Goal: Task Accomplishment & Management: Manage account settings

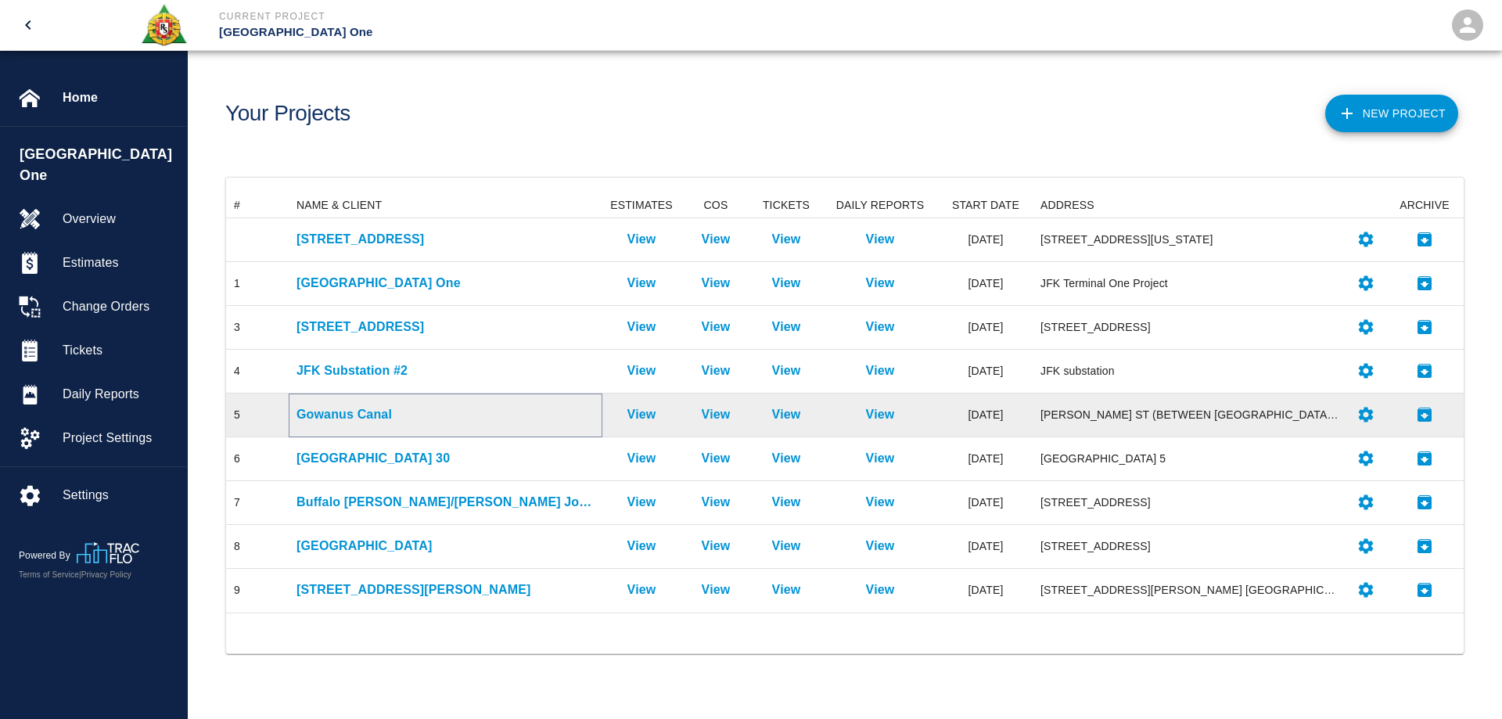
click at [365, 412] on p "Gowanus Canal" at bounding box center [446, 414] width 298 height 19
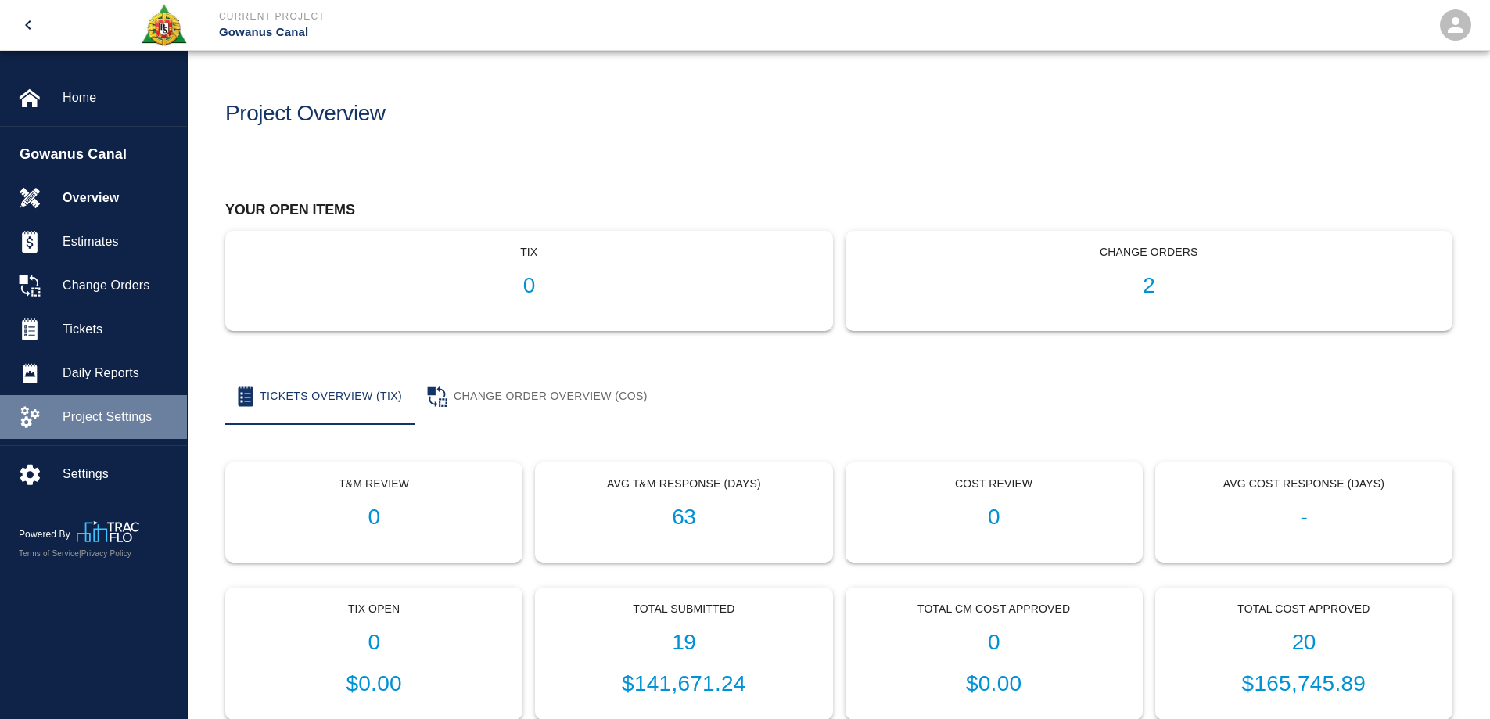
click at [95, 415] on span "Project Settings" at bounding box center [119, 417] width 112 height 19
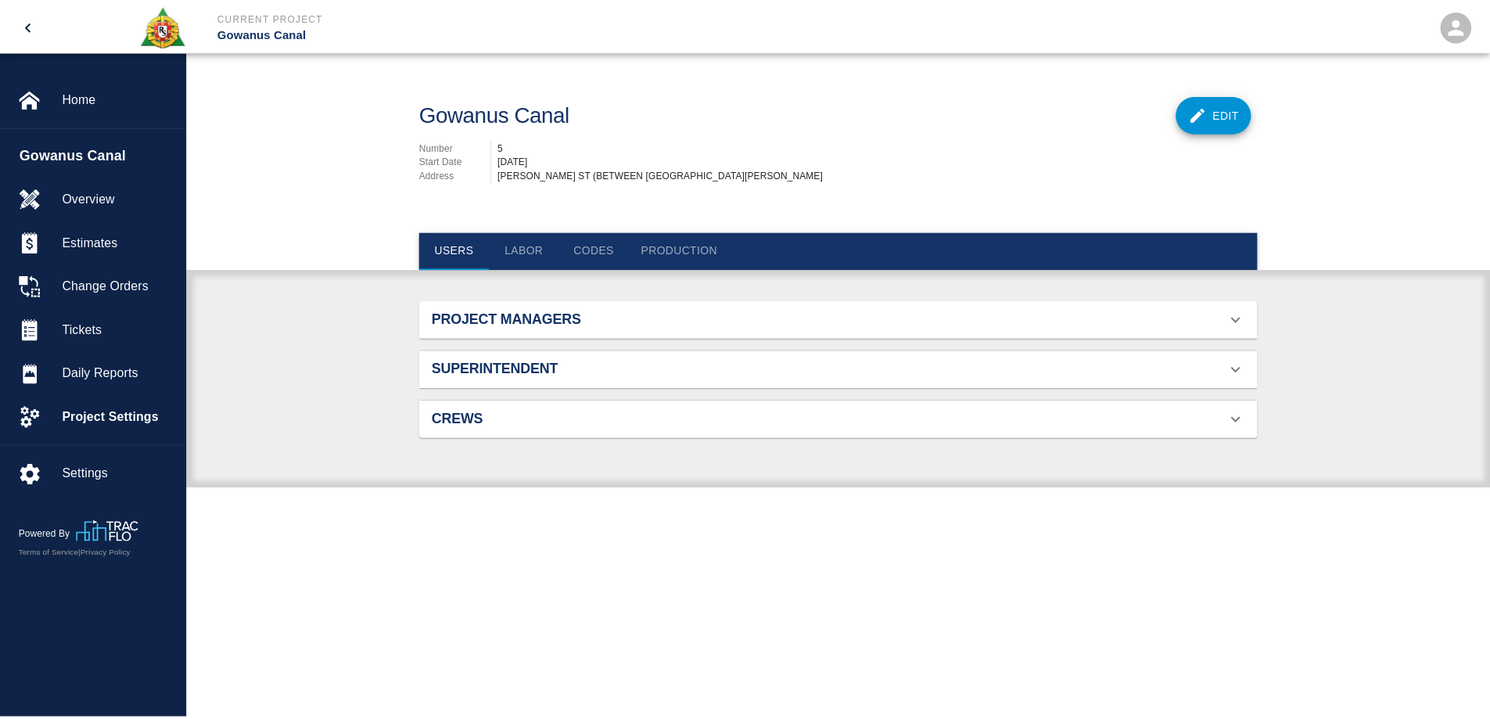
scroll to position [101, 808]
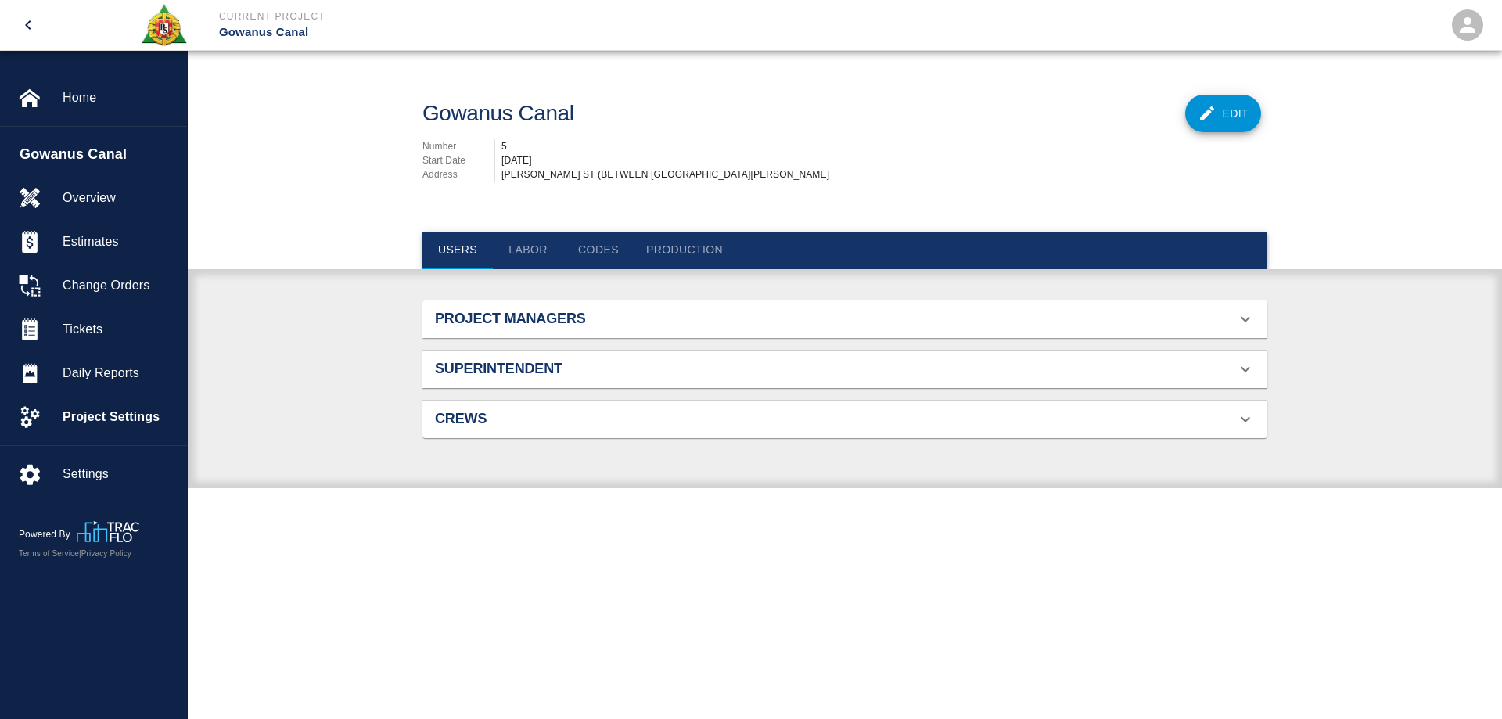
click at [559, 328] on h2 "Project Managers" at bounding box center [568, 319] width 267 height 17
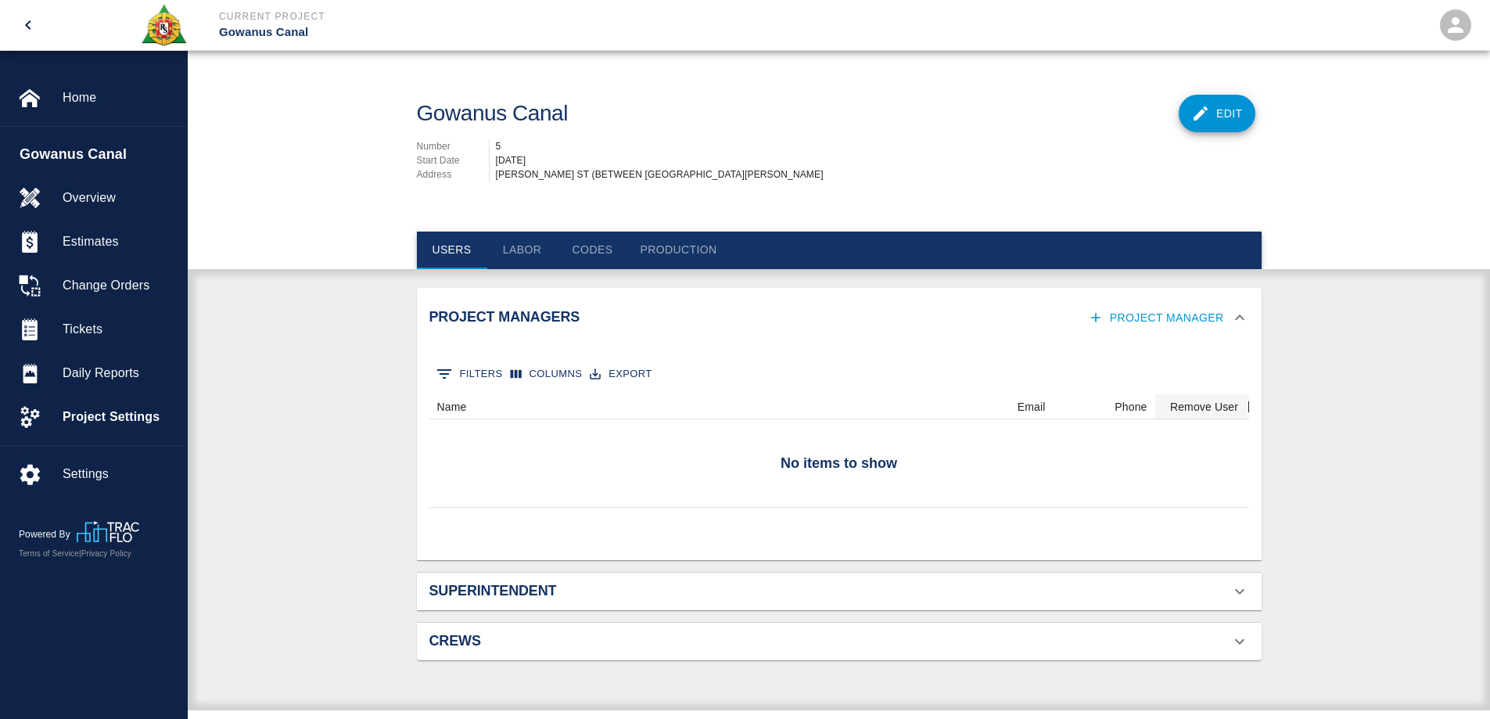
click at [551, 600] on h2 "Superintendent" at bounding box center [563, 591] width 267 height 17
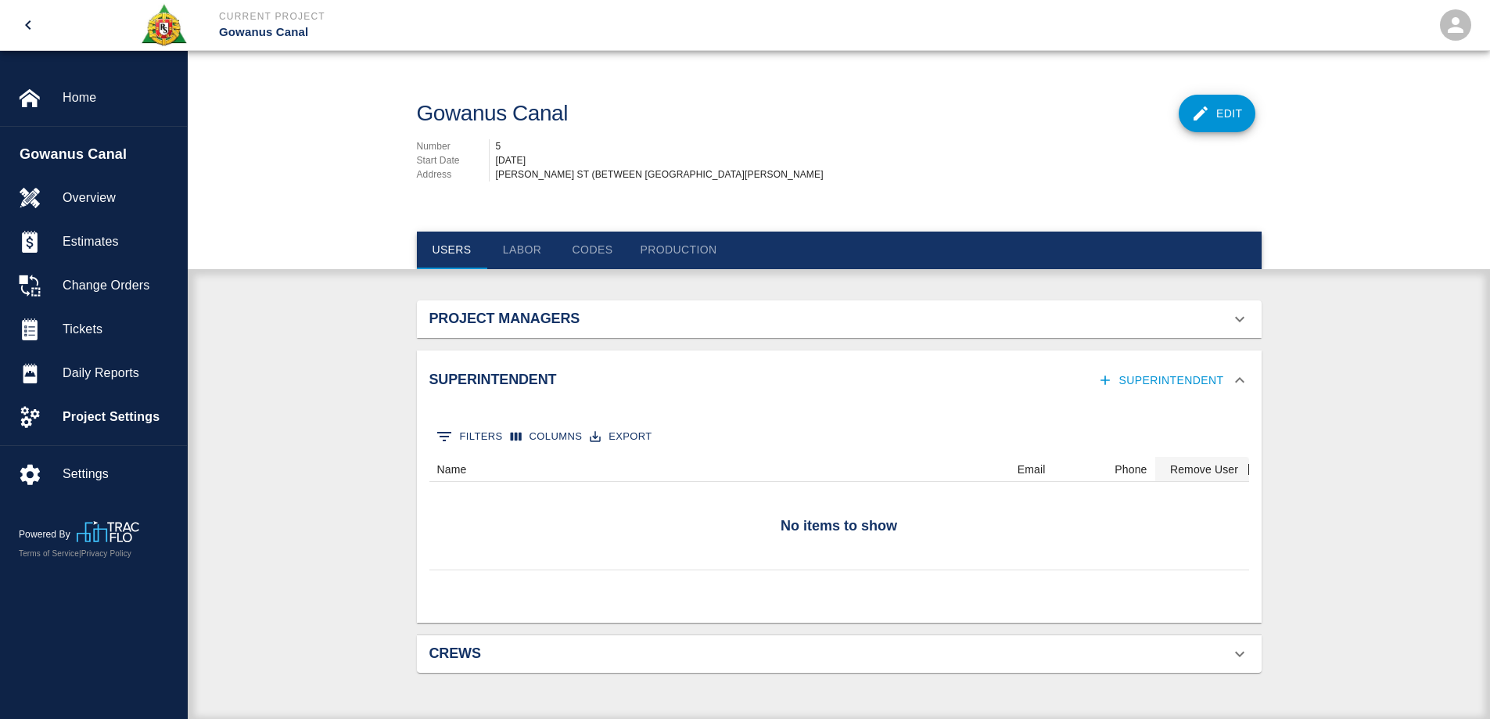
click at [484, 663] on h2 "Crews" at bounding box center [563, 653] width 267 height 17
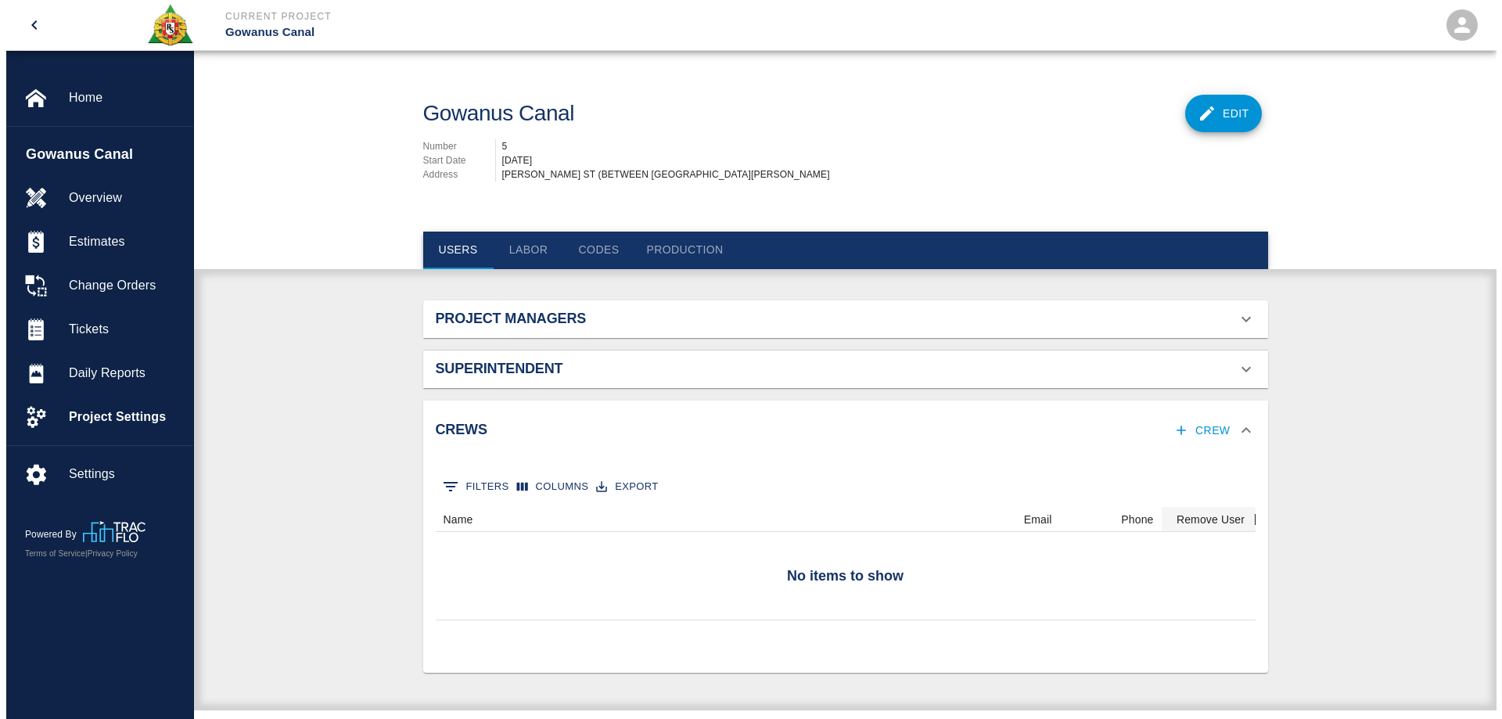
scroll to position [145, 808]
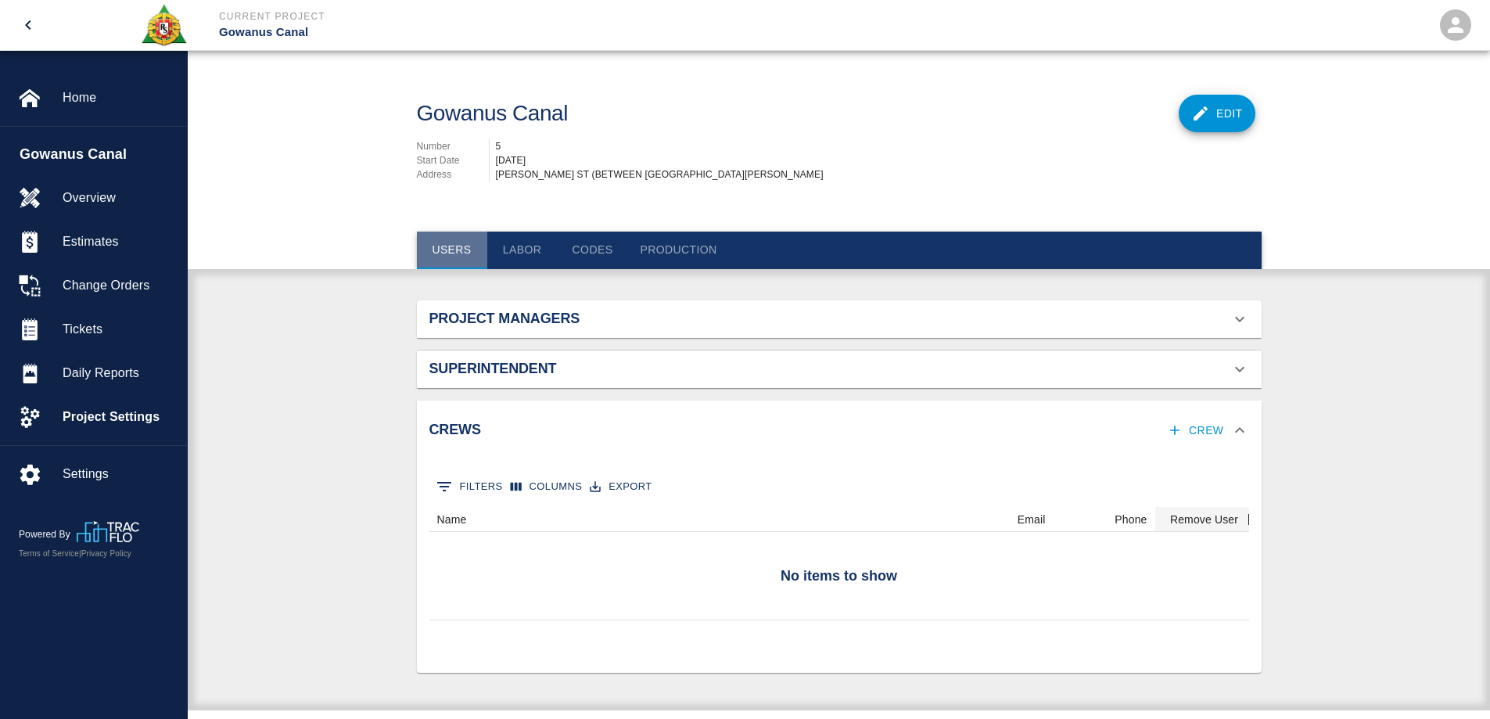
click at [435, 268] on button "Users" at bounding box center [452, 251] width 70 height 38
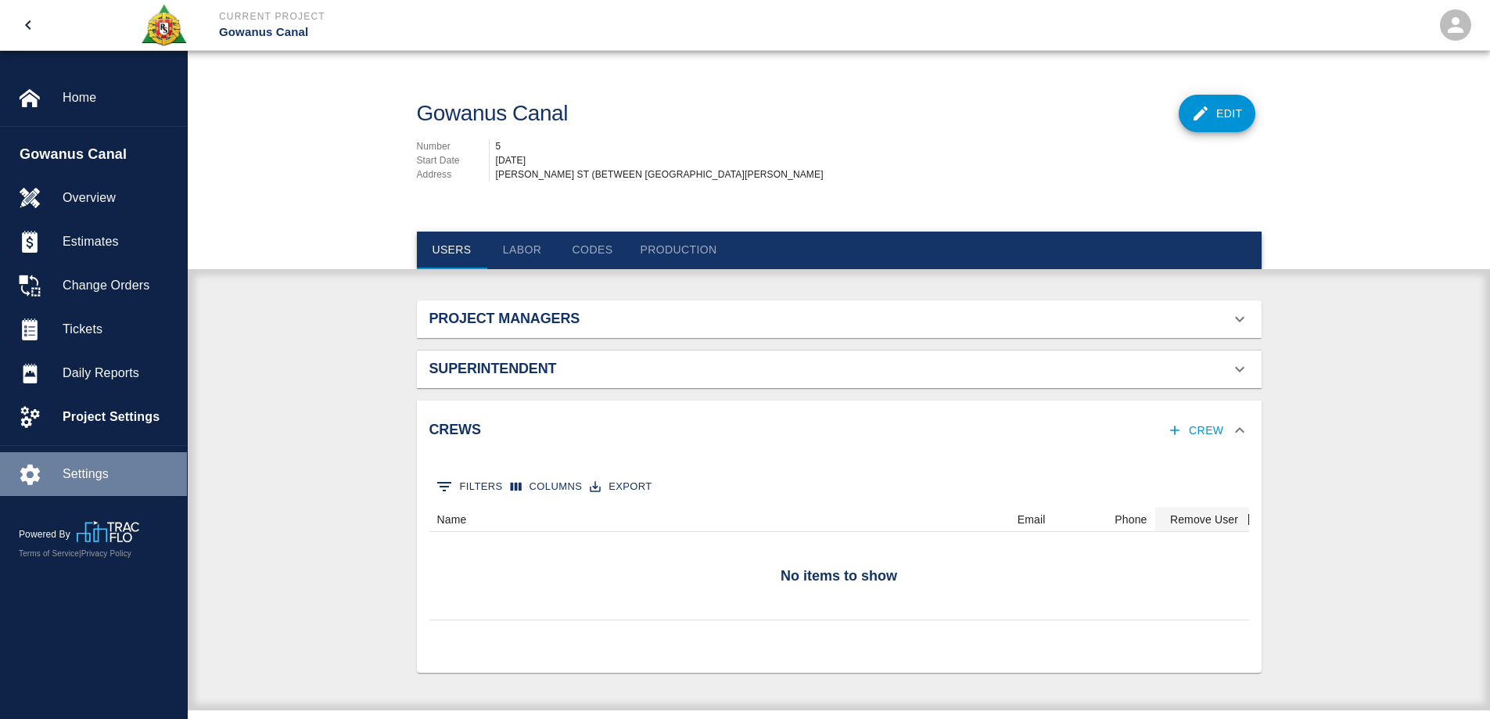
click at [84, 484] on span "Settings" at bounding box center [119, 474] width 112 height 19
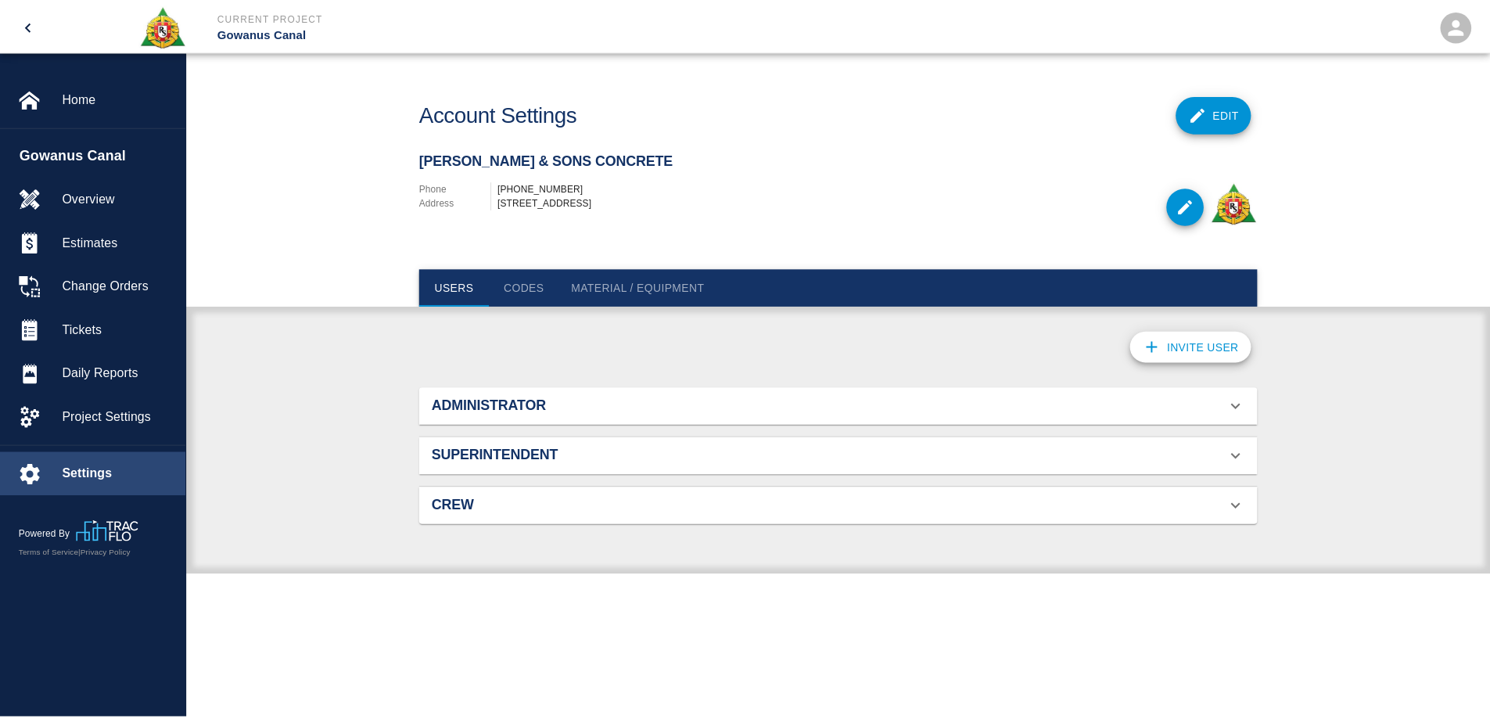
scroll to position [101, 808]
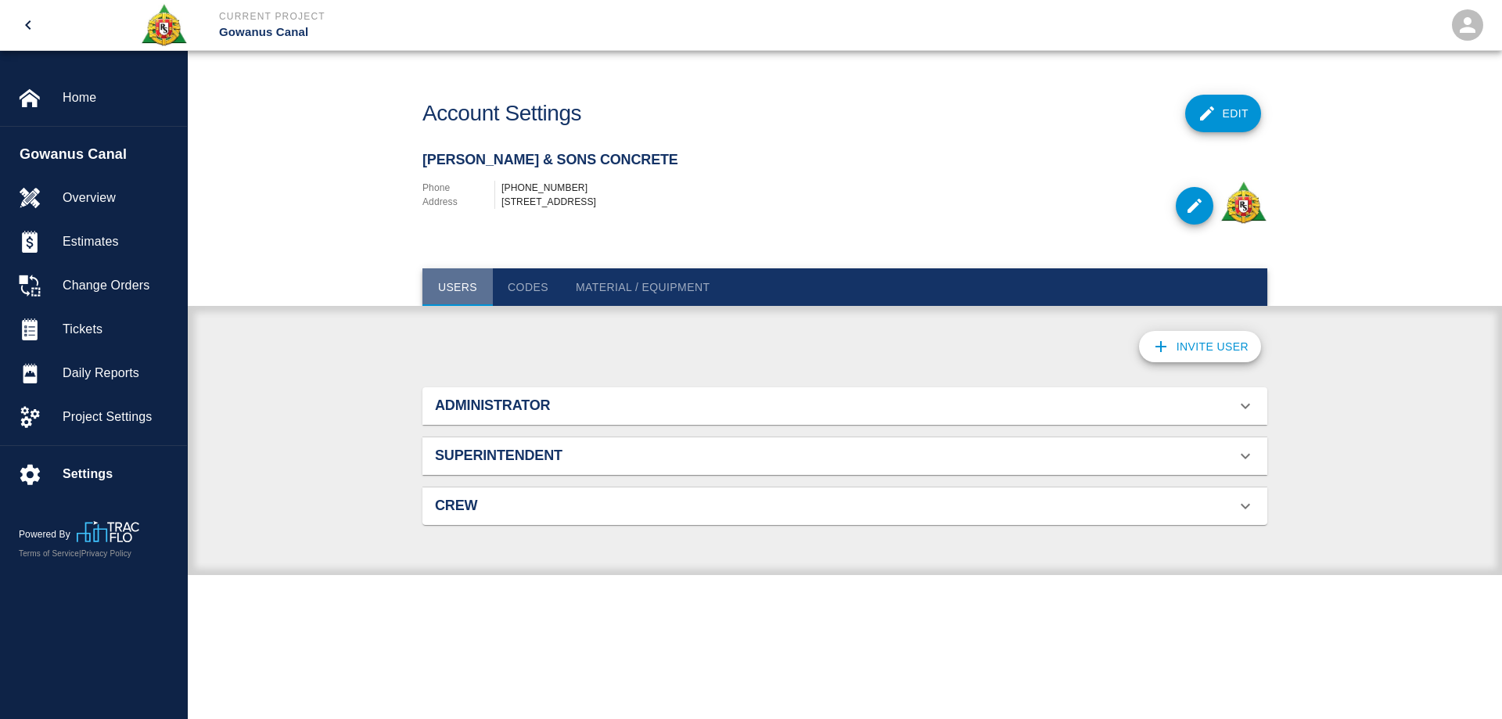
click at [462, 291] on button "Users" at bounding box center [457, 287] width 70 height 38
click at [492, 413] on h2 "Administrator" at bounding box center [568, 405] width 267 height 17
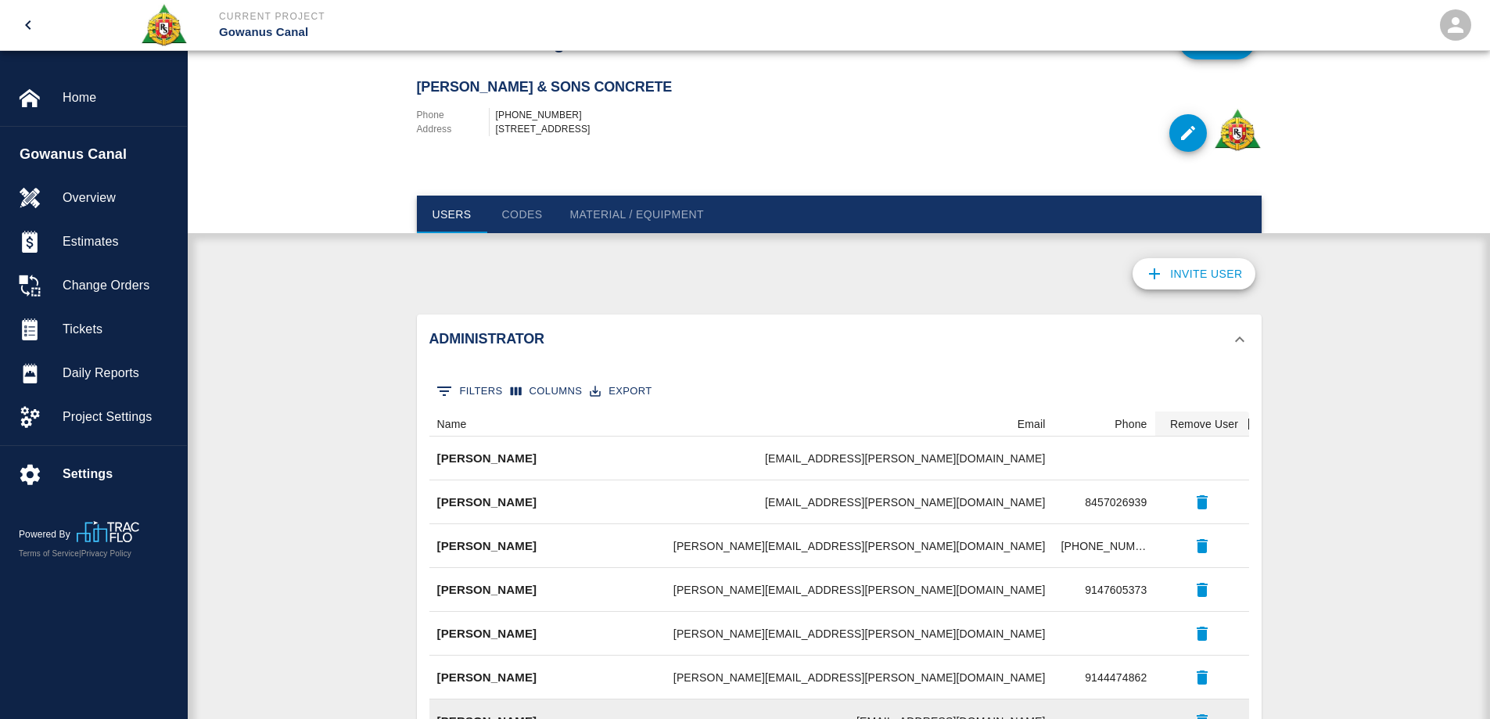
scroll to position [235, 0]
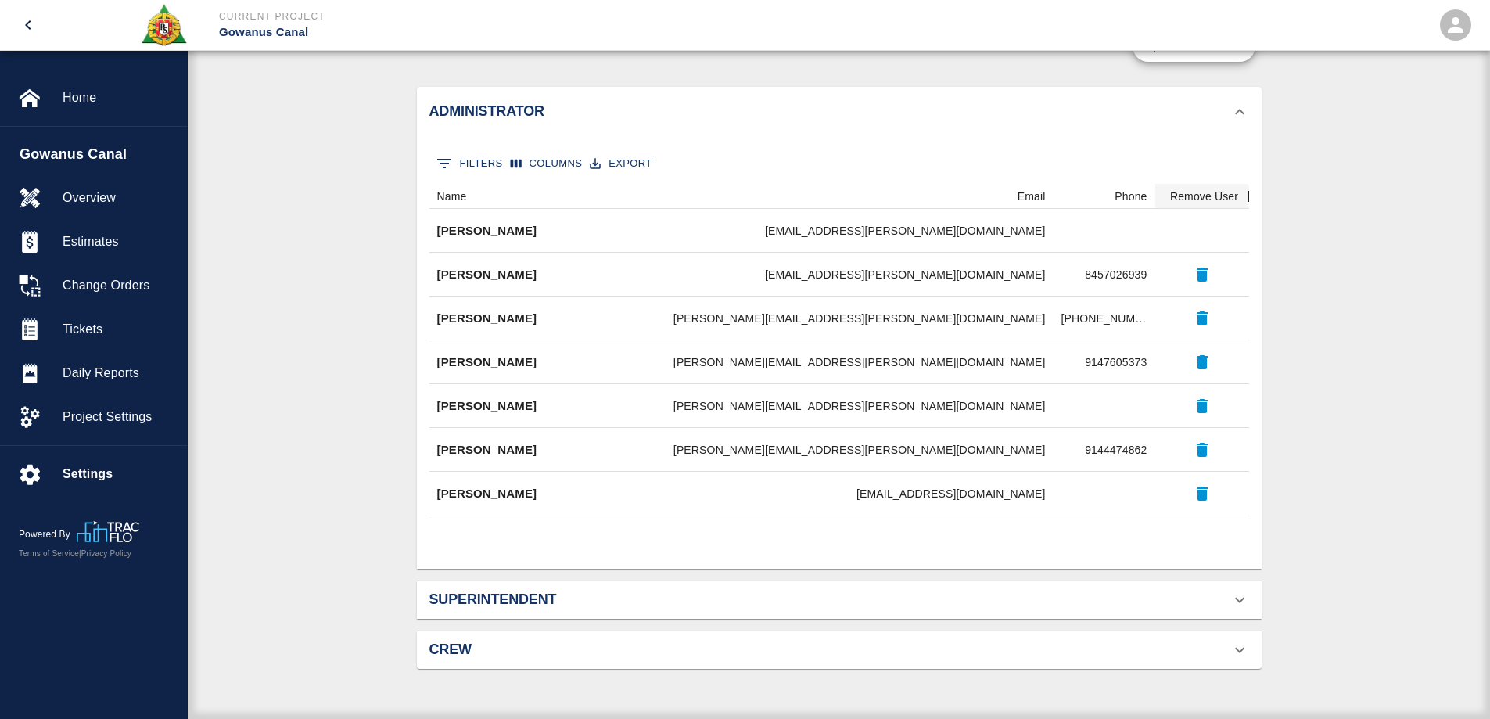
click at [540, 594] on h2 "Superintendent" at bounding box center [563, 599] width 267 height 17
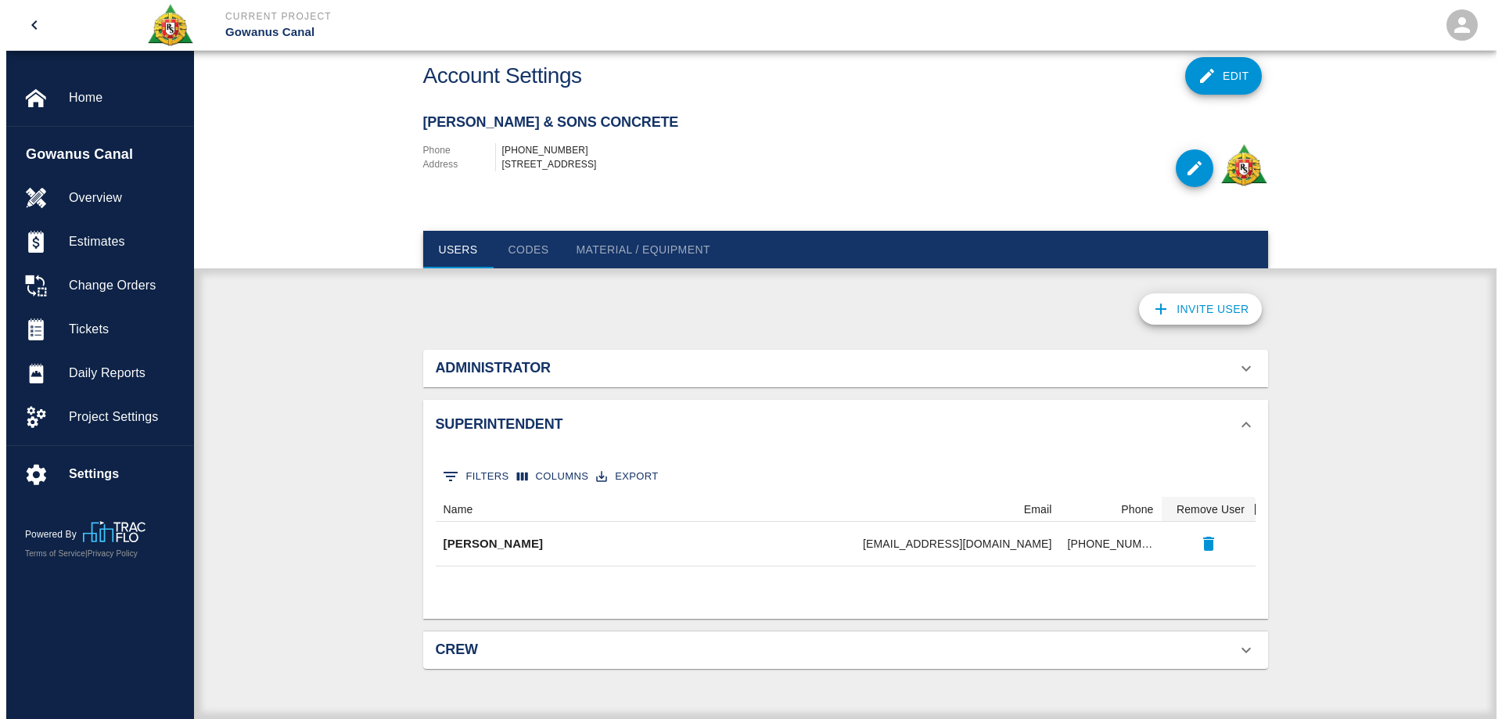
scroll to position [42, 0]
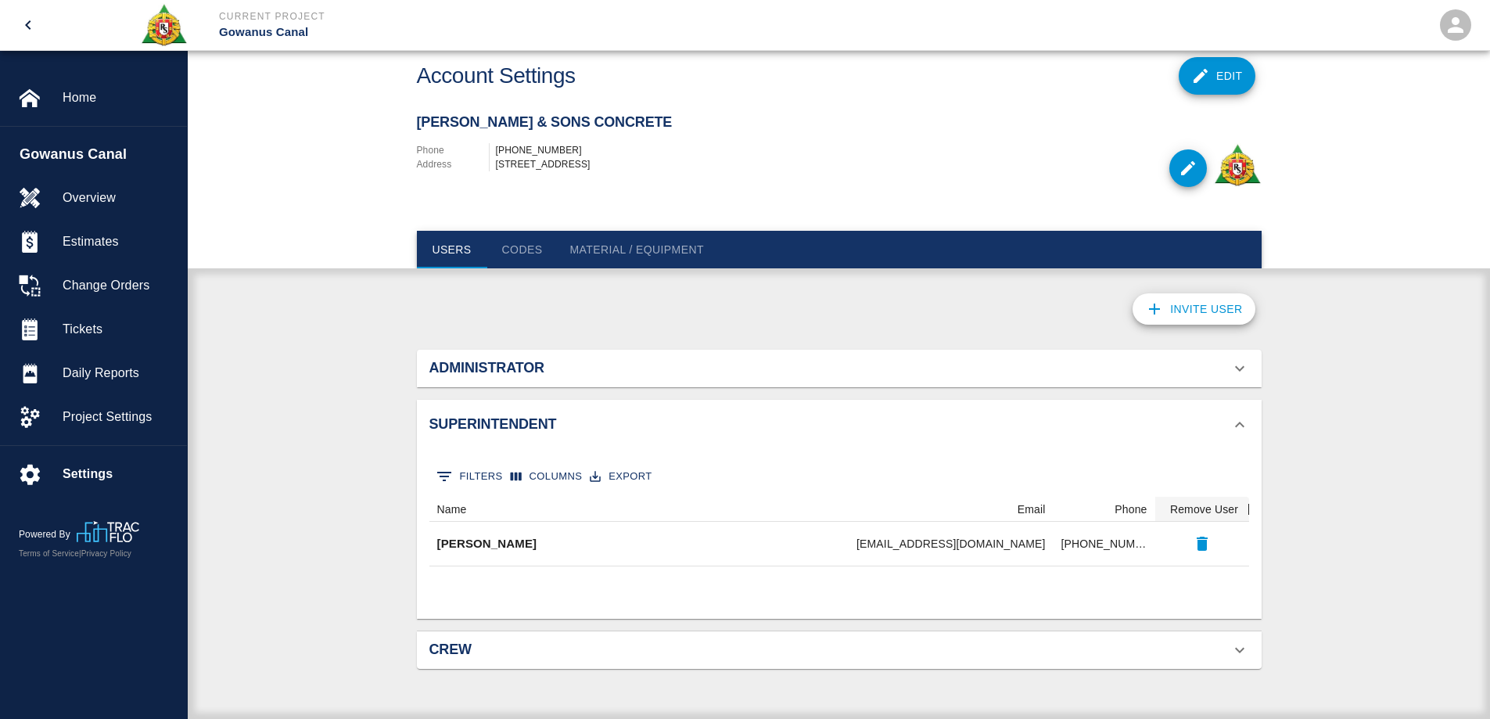
click at [1163, 312] on icon "button" at bounding box center [1154, 309] width 19 height 19
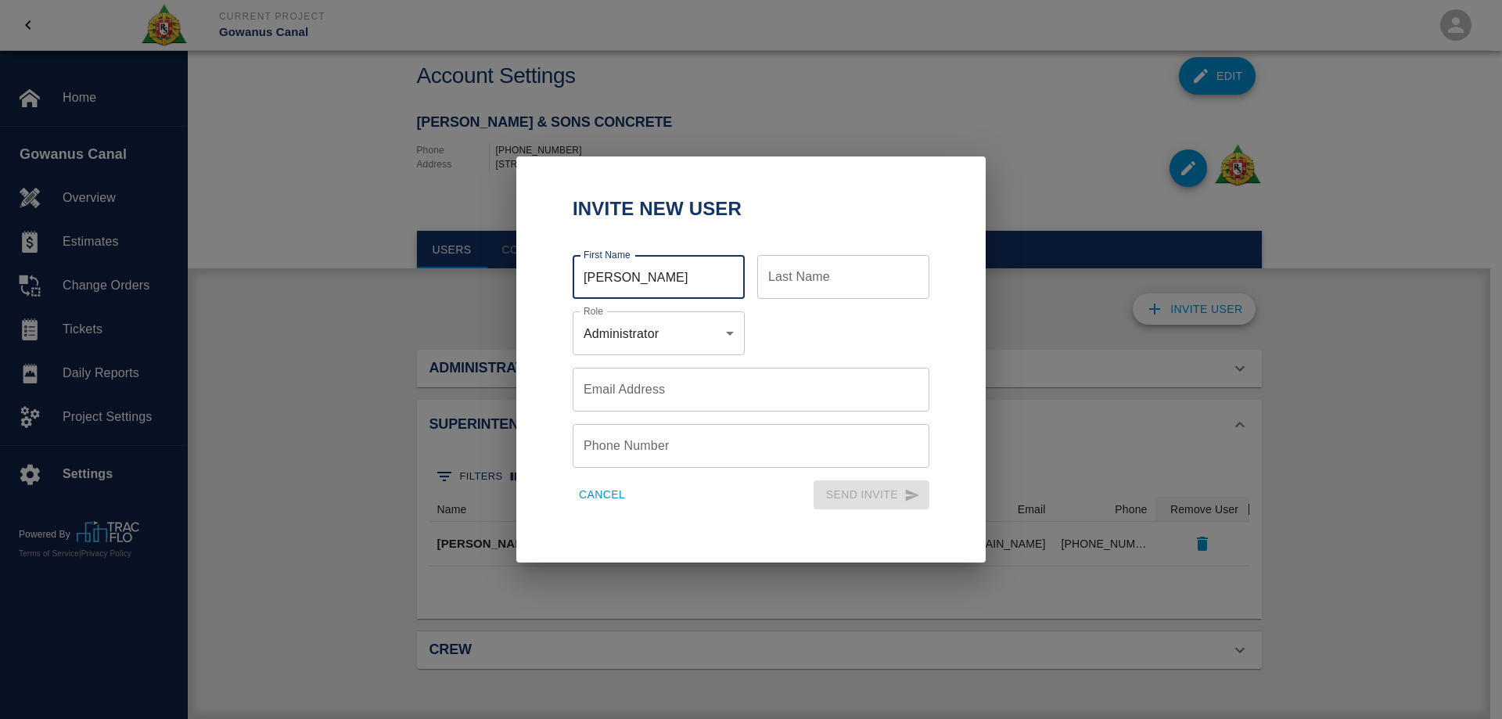
type input "[PERSON_NAME]"
click at [655, 346] on div "Administrator 1 Role" at bounding box center [659, 333] width 172 height 44
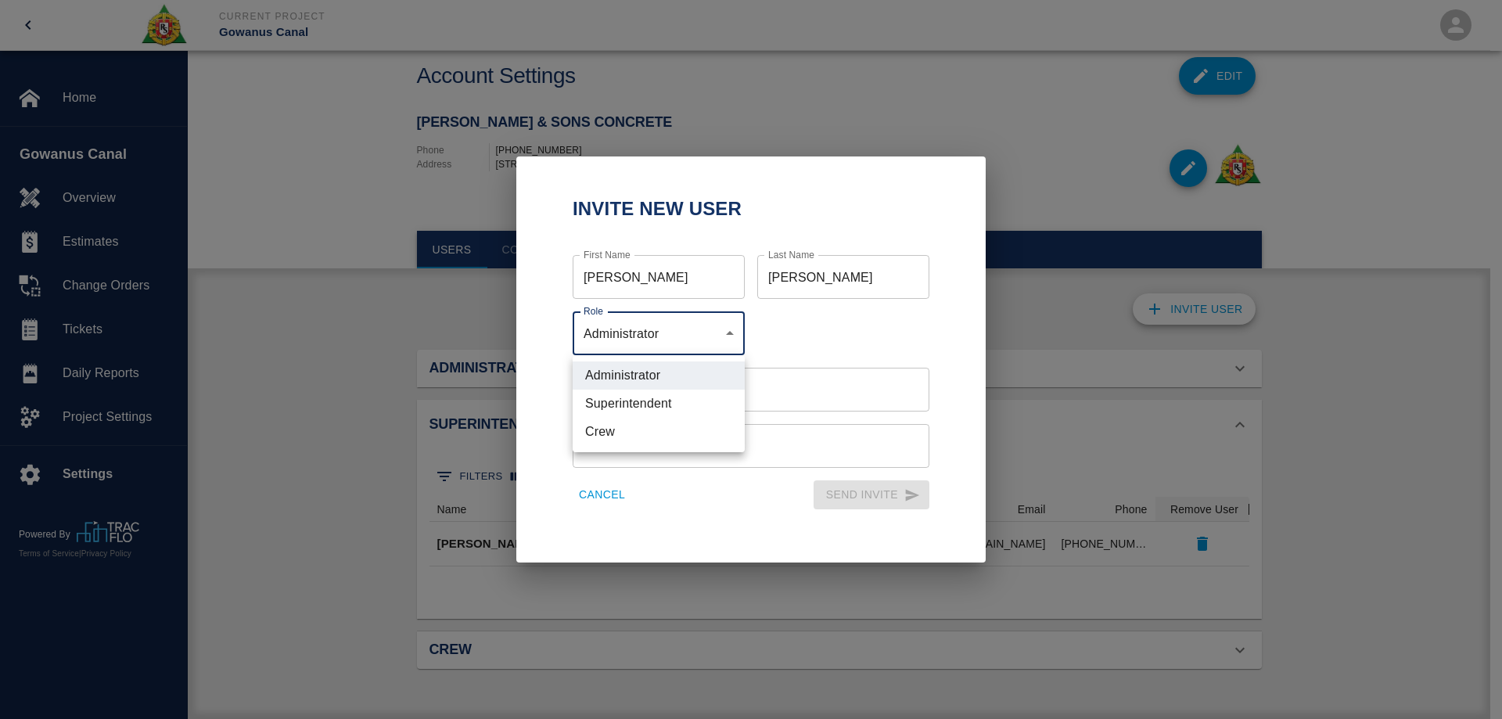
click at [728, 336] on body "Current Project Gowanus Canal Home Gowanus Canal Overview Estimates Change Orde…" at bounding box center [751, 321] width 1502 height 719
click at [662, 397] on li "Superintendent" at bounding box center [659, 404] width 172 height 28
type input "2"
click at [662, 397] on input "Email Address" at bounding box center [751, 390] width 357 height 44
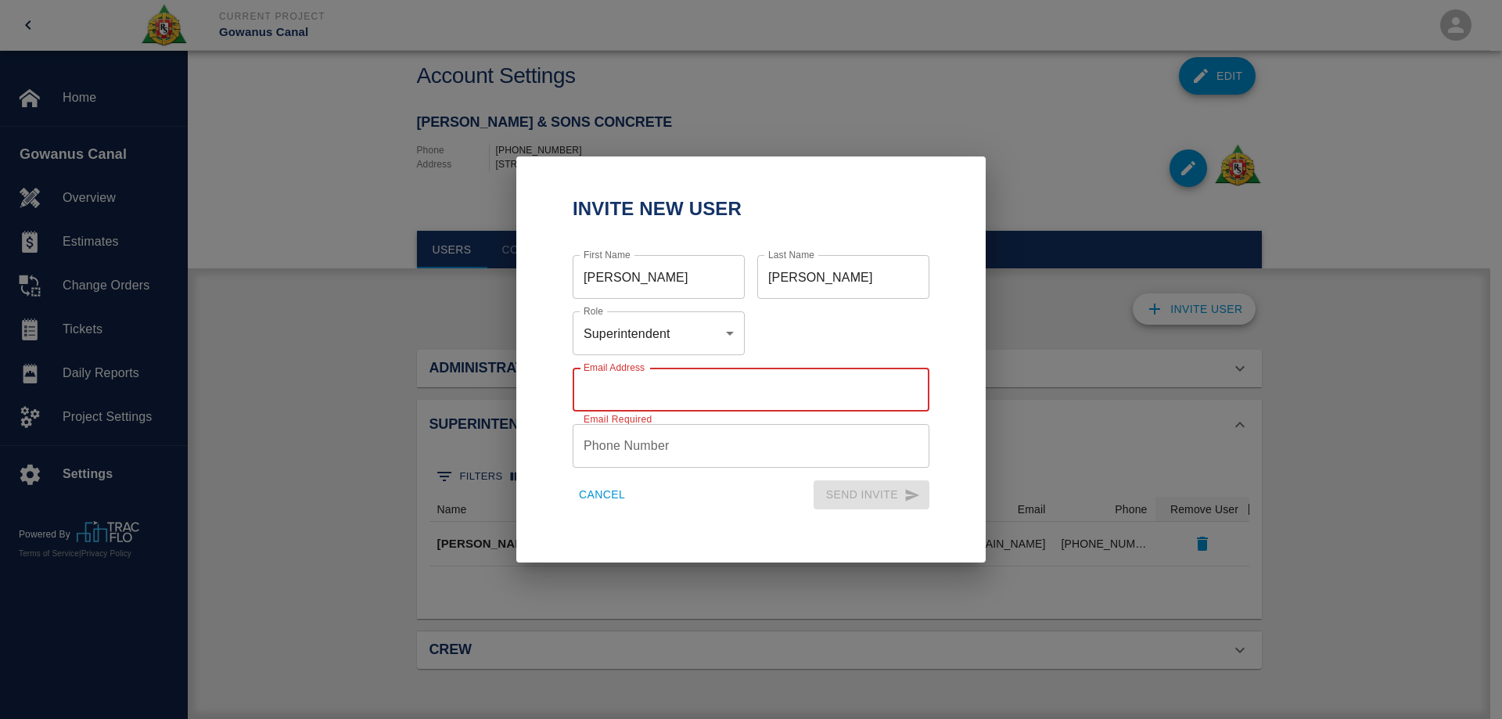
click at [636, 396] on div "Email Address Email Address Email Required" at bounding box center [751, 390] width 357 height 44
paste input ""[PERSON_NAME]" <[PERSON_NAME][EMAIL_ADDRESS][PERSON_NAME][DOMAIN_NAME]>"
drag, startPoint x: 692, startPoint y: 388, endPoint x: 575, endPoint y: 386, distance: 117.4
click at [575, 386] on input ""[PERSON_NAME]" <[PERSON_NAME][EMAIL_ADDRESS][PERSON_NAME][DOMAIN_NAME]>" at bounding box center [751, 390] width 357 height 44
click at [791, 389] on input "[EMAIL_ADDRESS][DOMAIN_NAME]>" at bounding box center [751, 390] width 357 height 44
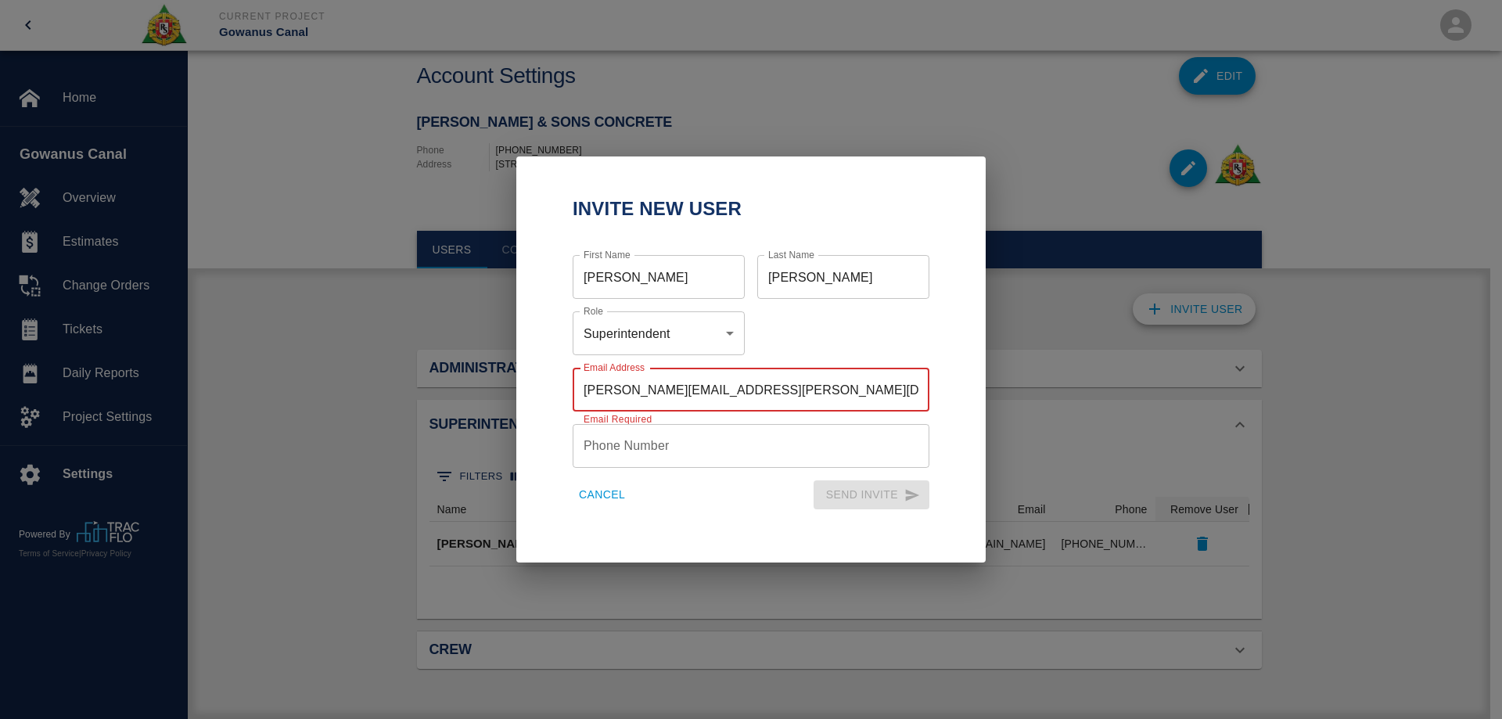
type input "[PERSON_NAME][EMAIL_ADDRESS][PERSON_NAME][DOMAIN_NAME]"
click at [659, 452] on input "Phone Number" at bounding box center [751, 446] width 357 height 44
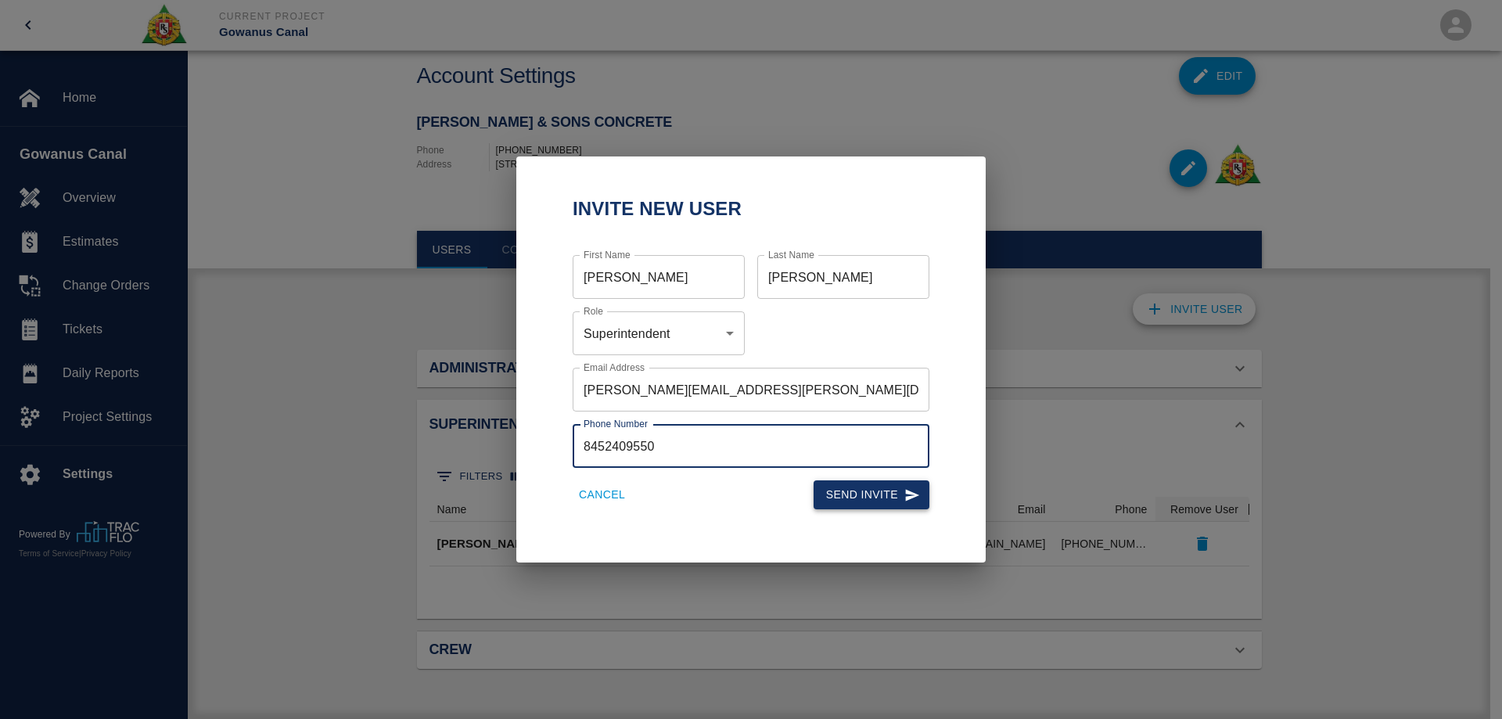
type input "8452409550"
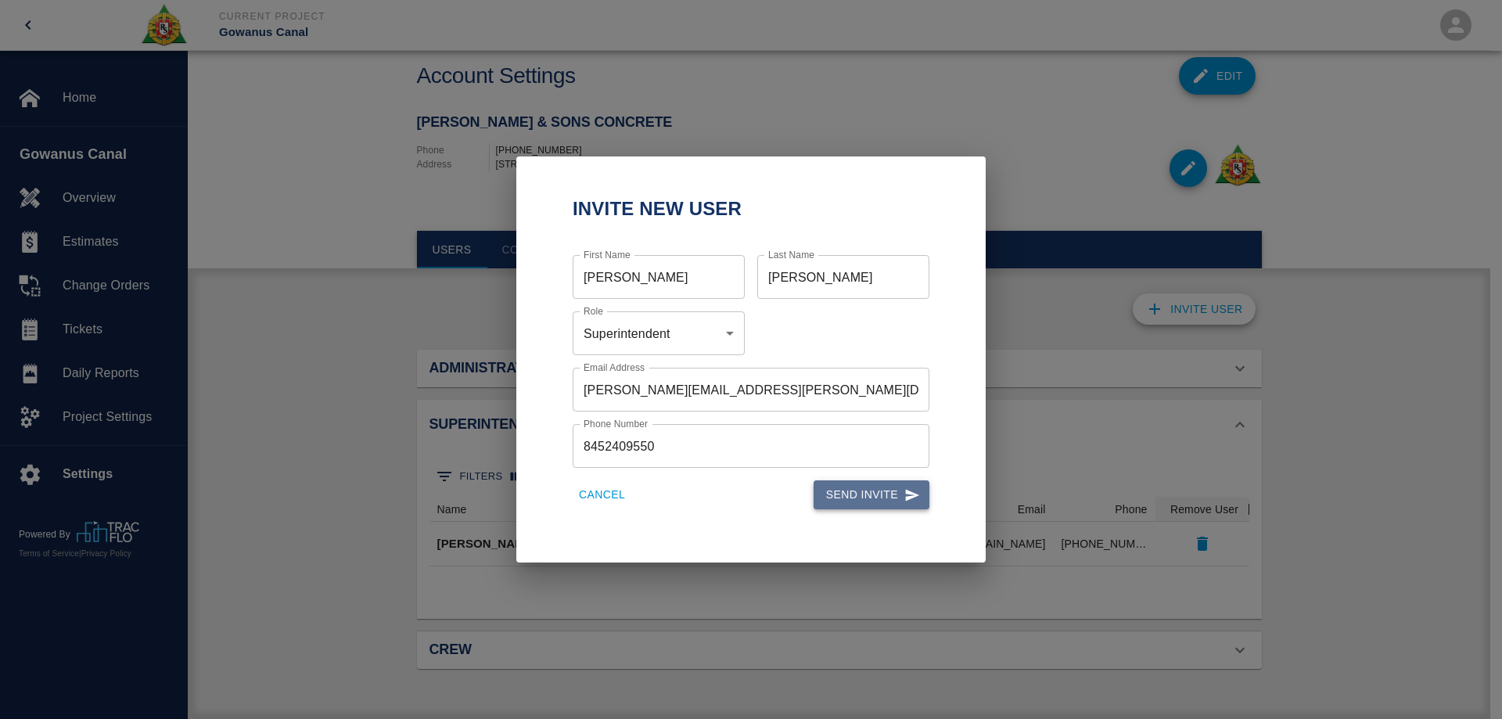
click at [860, 496] on button "Send Invite" at bounding box center [872, 494] width 116 height 29
type input "1"
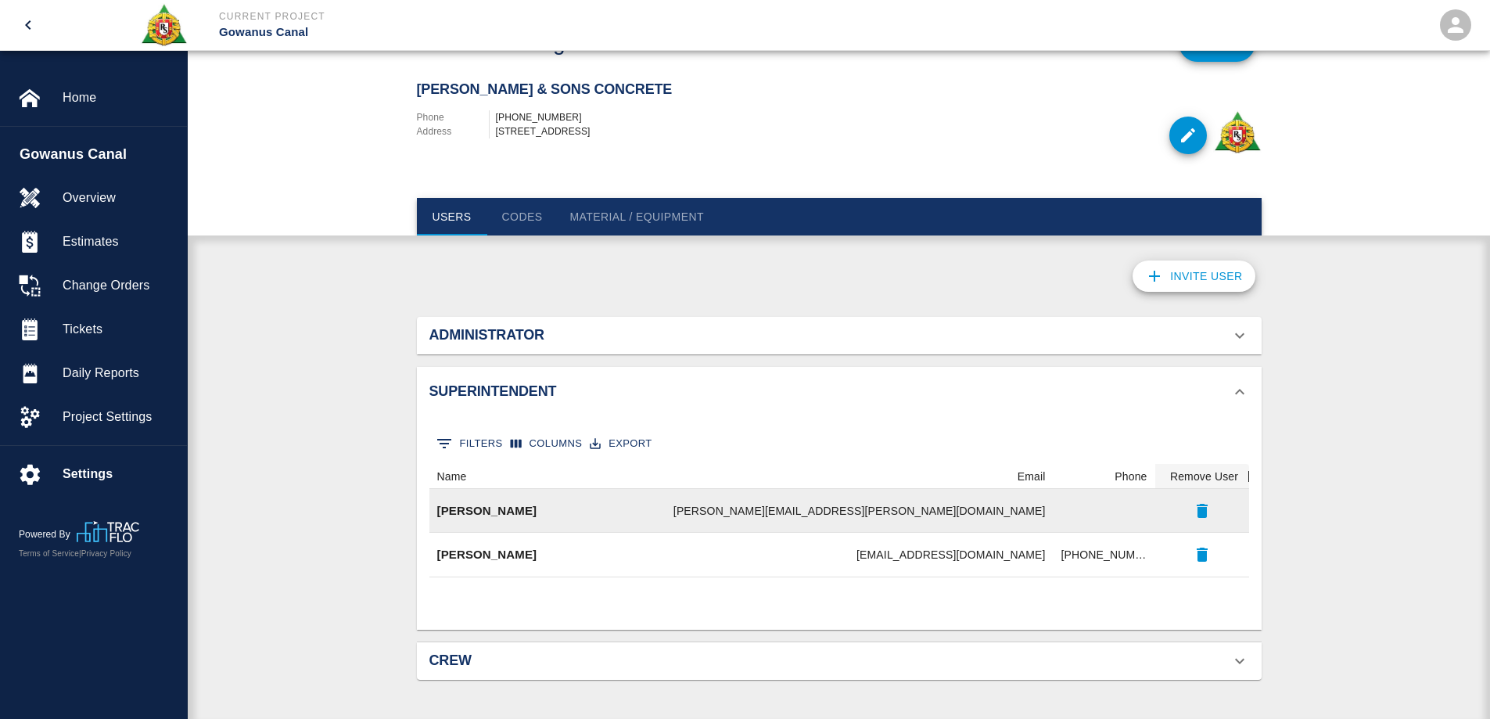
scroll to position [86, 0]
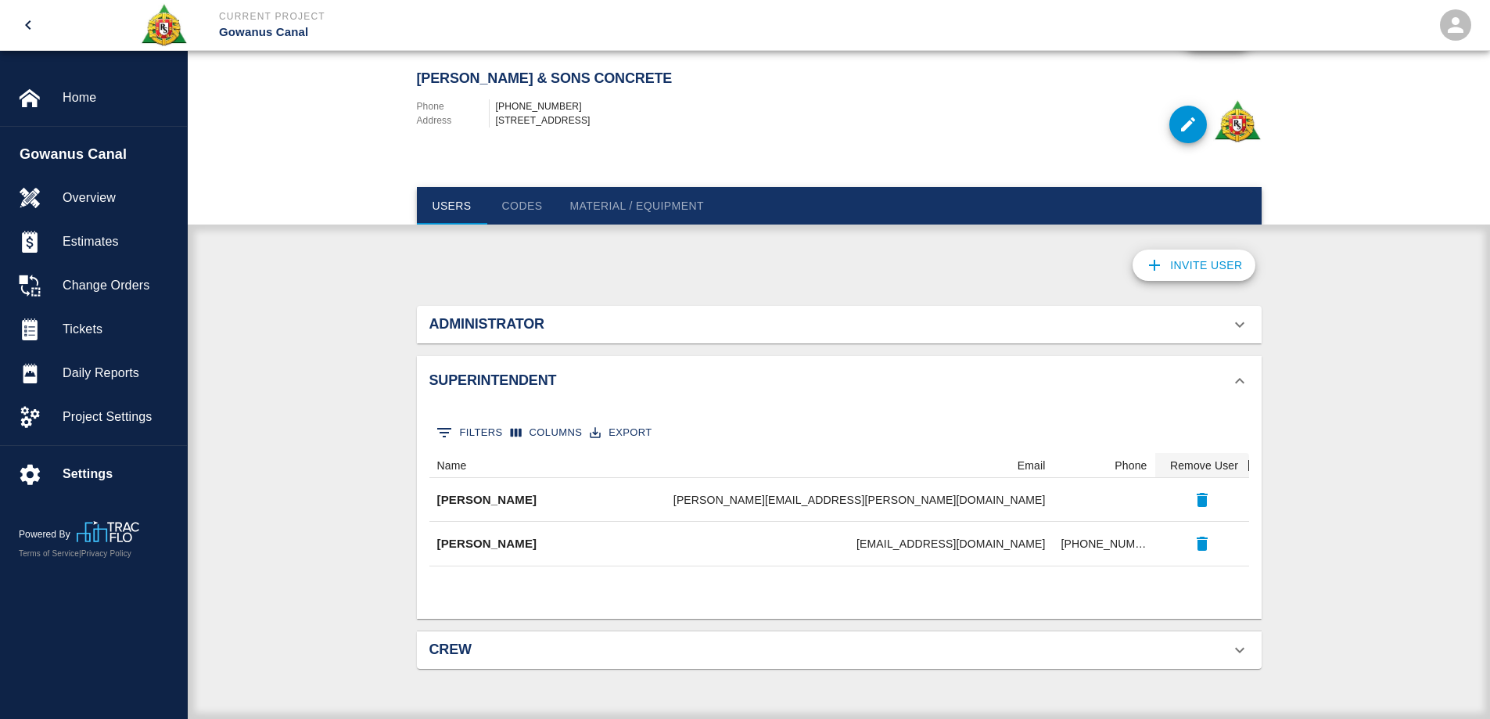
click at [1242, 646] on icon at bounding box center [1240, 650] width 19 height 19
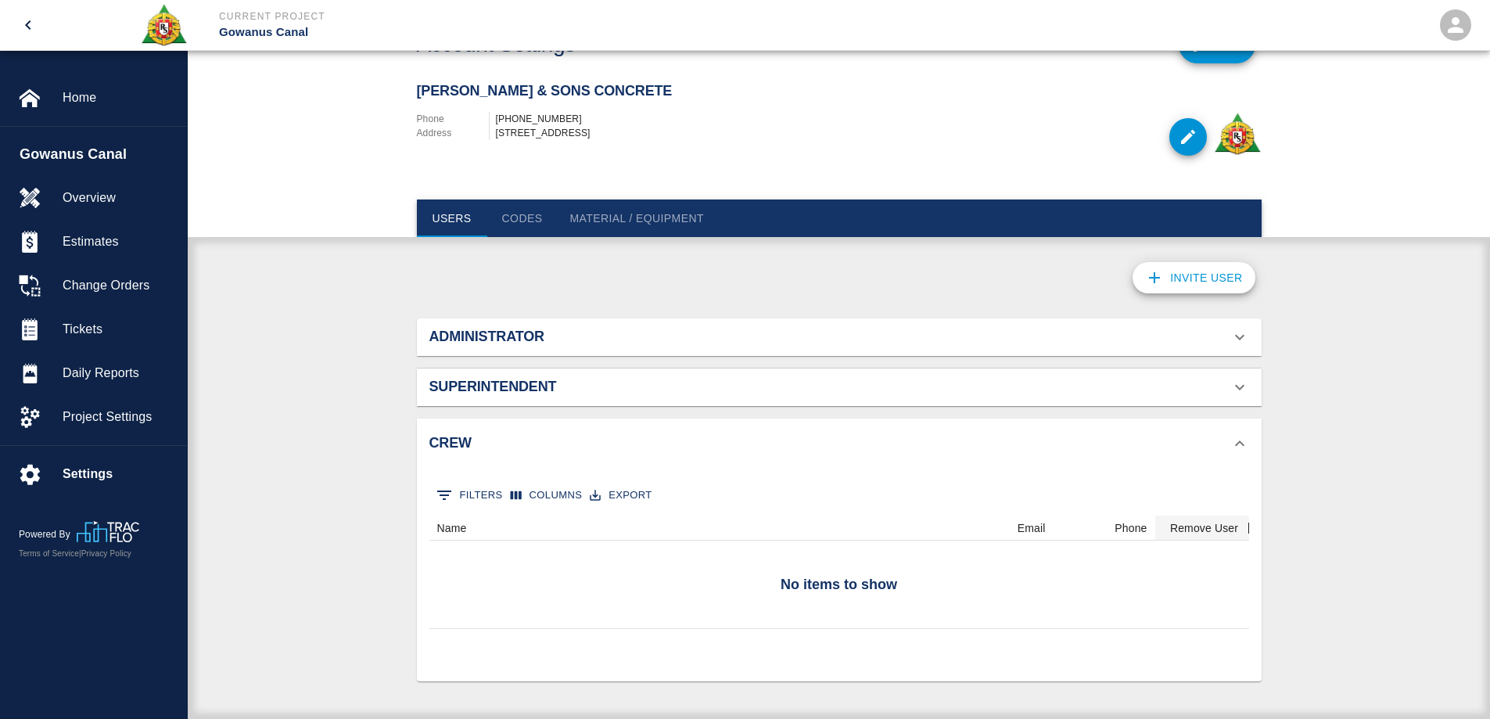
scroll to position [74, 0]
